Goal: Transaction & Acquisition: Subscribe to service/newsletter

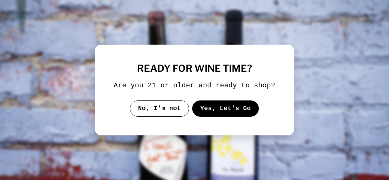
click at [221, 114] on button "Yes, Let's Go" at bounding box center [225, 108] width 67 height 16
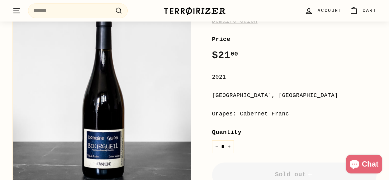
scroll to position [110, 0]
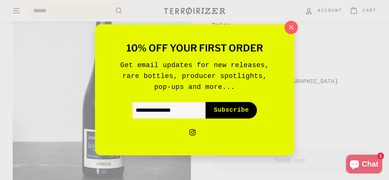
click at [293, 27] on icon "button" at bounding box center [290, 27] width 9 height 9
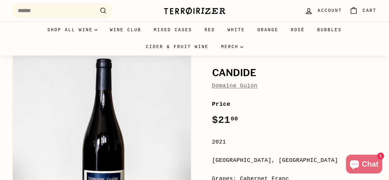
scroll to position [0, 0]
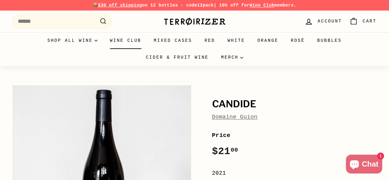
click at [129, 41] on link "Wine Club" at bounding box center [126, 40] width 44 height 17
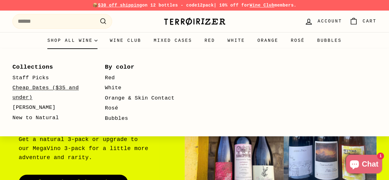
click at [54, 88] on link "Cheap Dates ($35 and under)" at bounding box center [49, 93] width 74 height 20
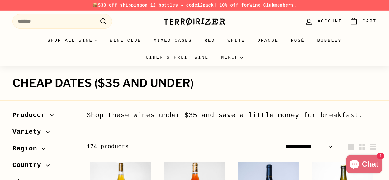
select select "**********"
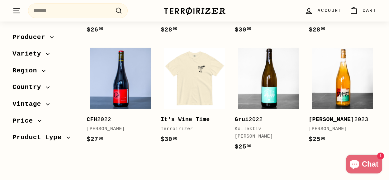
scroll to position [1229, 0]
